Goal: Book appointment/travel/reservation

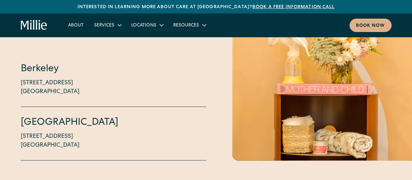
scroll to position [1552, 0]
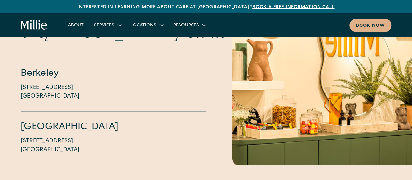
drag, startPoint x: 19, startPoint y: 127, endPoint x: 82, endPoint y: 140, distance: 64.4
click at [82, 140] on div "Welcome to the Millie Clinic Berkeley 2999 Regent Street, Suite 524 Berkeley, C…" at bounding box center [206, 83] width 412 height 164
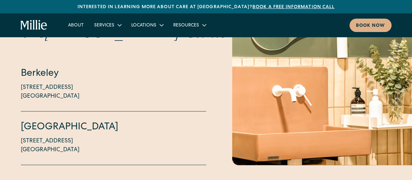
copy p "1471 Saratoga Ave, Suite 101 San Jose, CA 95129"
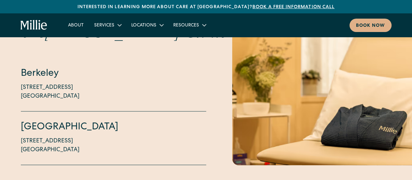
click at [134, 111] on div "South Bay 1471 Saratoga Ave, Suite 101 San Jose, CA 95129" at bounding box center [113, 137] width 185 height 53
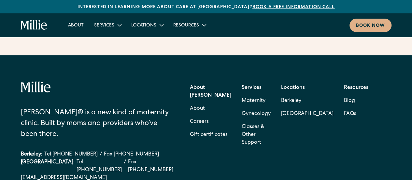
scroll to position [2627, 0]
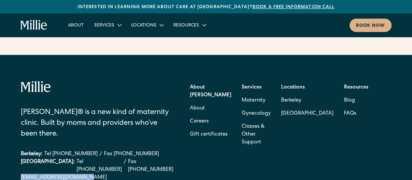
drag, startPoint x: 19, startPoint y: 129, endPoint x: 80, endPoint y: 131, distance: 60.6
click at [80, 131] on div "Millie® is a new kind of maternity clinic. Built by moms and providers who’ve b…" at bounding box center [206, 169] width 412 height 228
copy link "[EMAIL_ADDRESS][DOMAIN_NAME]"
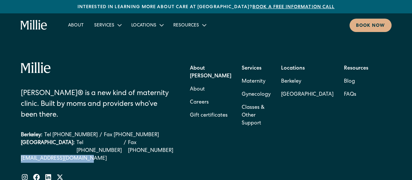
scroll to position [2641, 0]
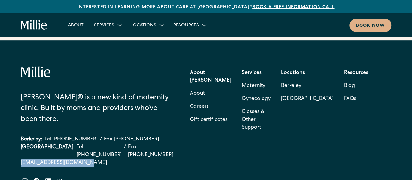
copy link "[EMAIL_ADDRESS][DOMAIN_NAME]"
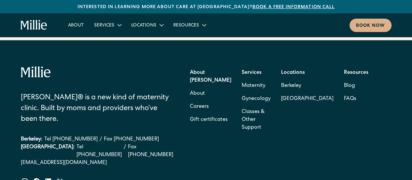
click at [153, 135] on div "Berkeley: Tel (510) 495-0310 / Fax (510) 244-0446" at bounding box center [97, 139] width 153 height 8
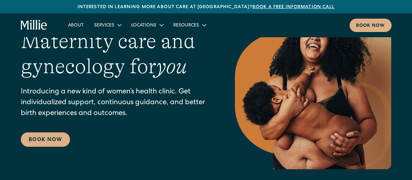
scroll to position [0, 0]
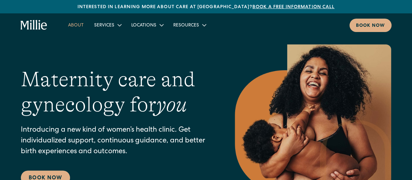
click at [73, 25] on link "About" at bounding box center [76, 25] width 26 height 11
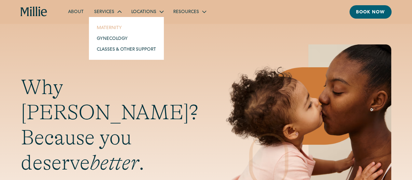
click at [115, 24] on link "Maternity" at bounding box center [127, 27] width 70 height 11
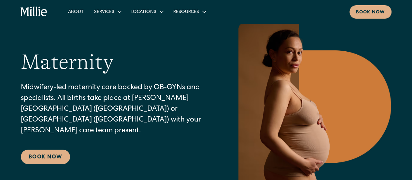
scroll to position [22, 0]
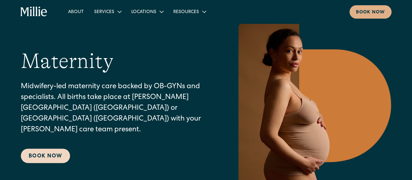
click at [60, 153] on link "Book Now" at bounding box center [45, 155] width 49 height 14
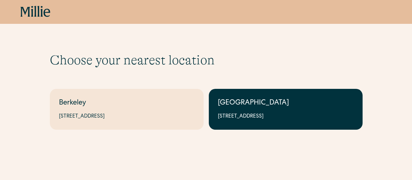
click at [225, 95] on link "South Bay 1471 Saratoga Ave, Suite 101, San Jose, CA 95129" at bounding box center [286, 109] width 154 height 41
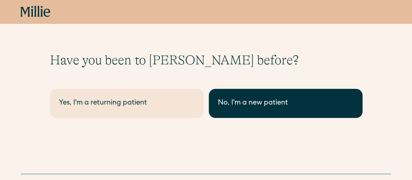
click at [231, 97] on link "No, I'm a new patient" at bounding box center [286, 103] width 154 height 29
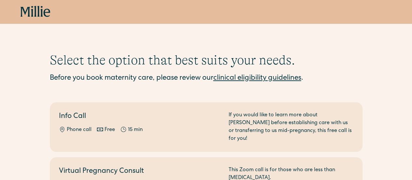
click at [270, 77] on link "clinical eligibility guidelines" at bounding box center [257, 78] width 88 height 7
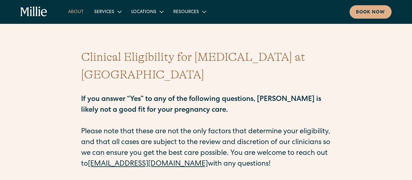
click at [81, 10] on link "About" at bounding box center [76, 11] width 26 height 11
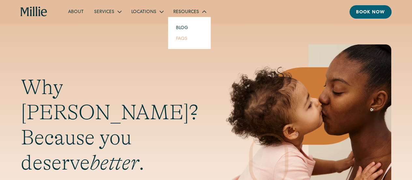
click at [181, 38] on link "FAQs" at bounding box center [182, 38] width 22 height 11
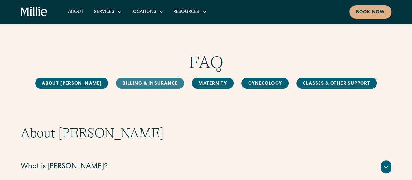
click at [131, 83] on link "Billing & Insurance" at bounding box center [150, 83] width 68 height 11
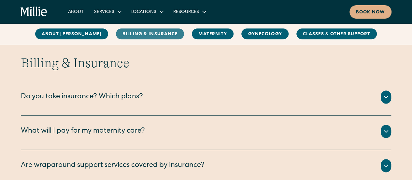
scroll to position [298, 0]
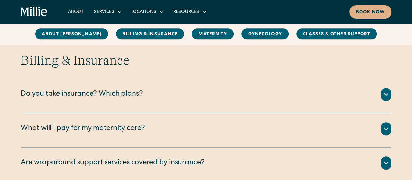
click at [387, 94] on icon at bounding box center [386, 94] width 4 height 2
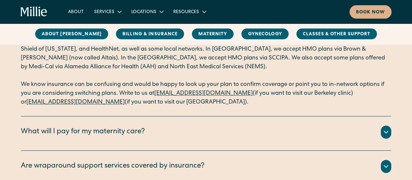
scroll to position [383, 0]
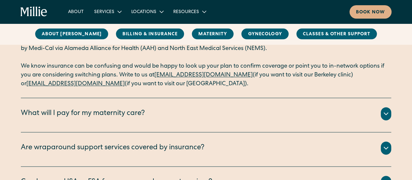
click at [386, 113] on icon at bounding box center [386, 113] width 4 height 2
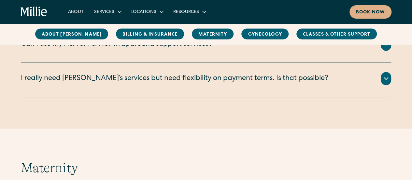
scroll to position [629, 0]
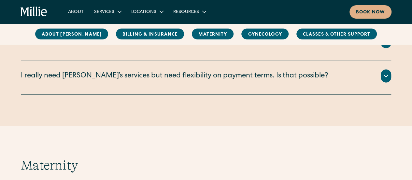
click at [388, 72] on icon at bounding box center [386, 76] width 8 height 8
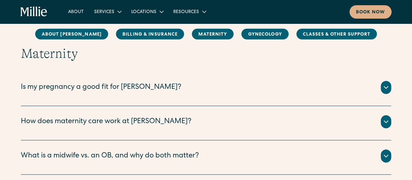
scroll to position [776, 0]
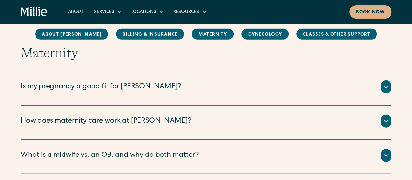
click at [390, 85] on div at bounding box center [386, 86] width 10 height 13
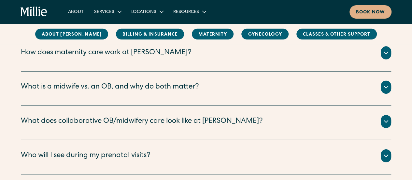
scroll to position [996, 0]
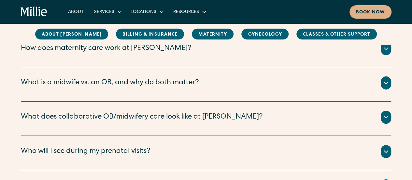
click at [385, 116] on icon at bounding box center [386, 117] width 4 height 2
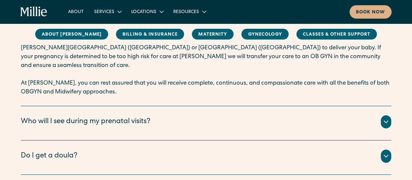
scroll to position [1186, 0]
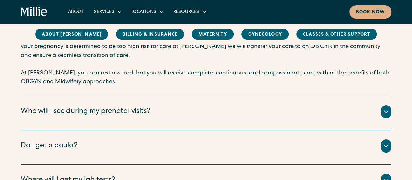
click at [387, 108] on icon at bounding box center [386, 112] width 8 height 8
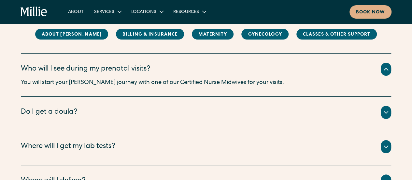
scroll to position [1236, 0]
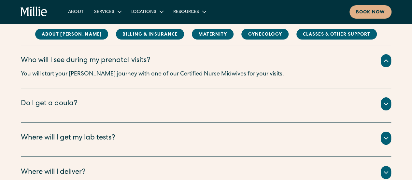
click at [390, 97] on div at bounding box center [386, 103] width 10 height 13
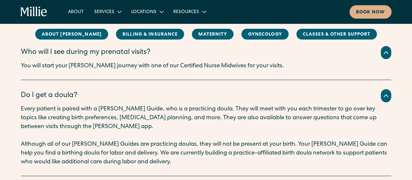
scroll to position [1247, 0]
